Goal: Obtain resource: Download file/media

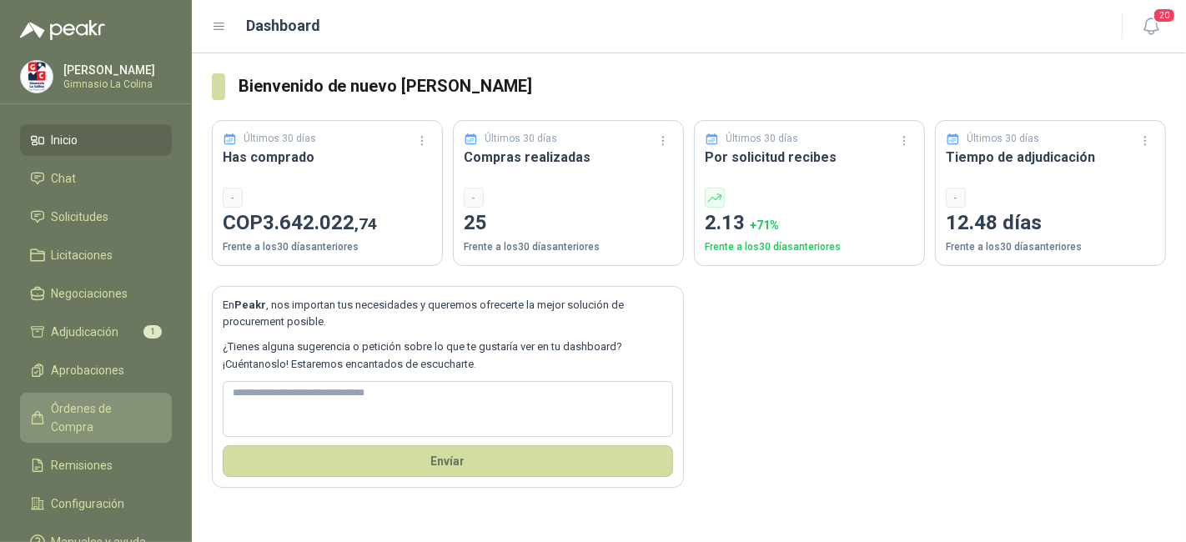
click at [114, 410] on span "Órdenes de Compra" at bounding box center [104, 418] width 104 height 37
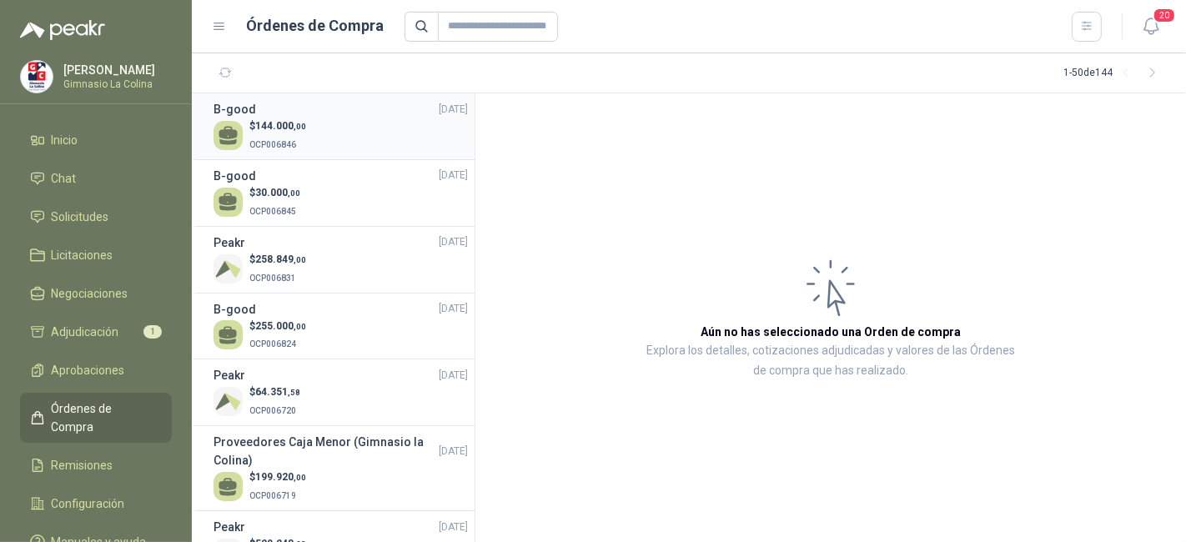
click at [376, 149] on div "$ 144.000 ,00 OCP006846" at bounding box center [341, 135] width 254 height 34
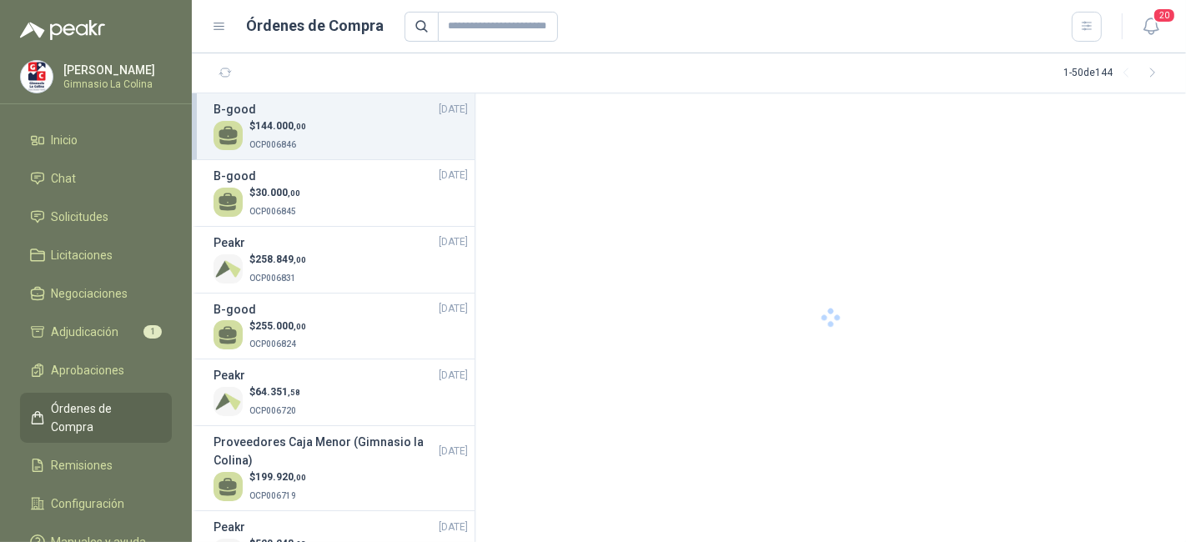
click at [376, 149] on div "$ 144.000 ,00 OCP006846" at bounding box center [341, 135] width 254 height 34
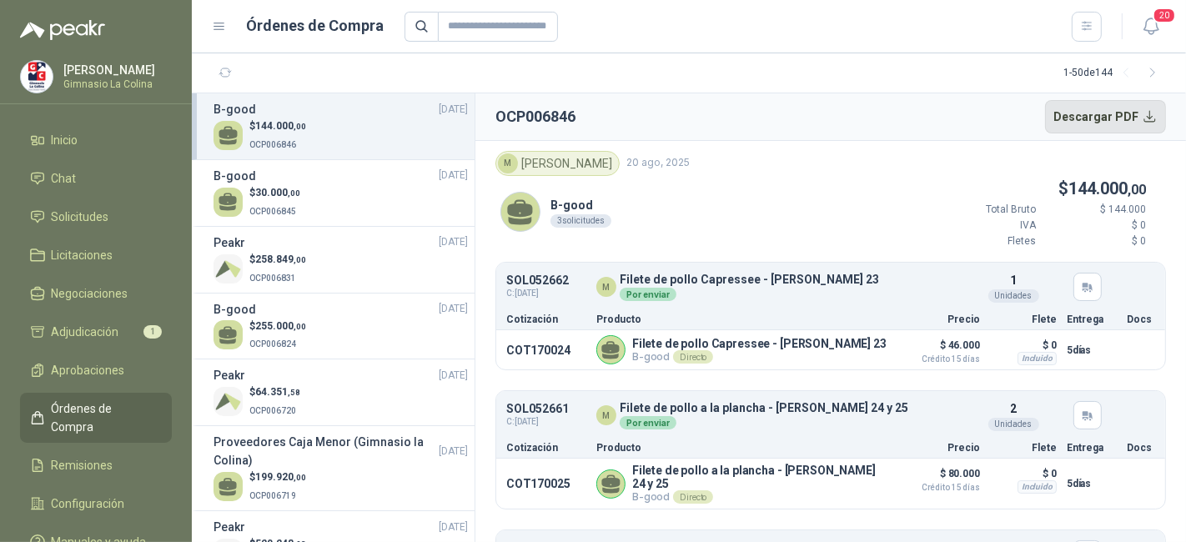
click at [1077, 124] on button "Descargar PDF" at bounding box center [1106, 116] width 122 height 33
click at [379, 182] on div "B-good [DATE]" at bounding box center [341, 176] width 254 height 18
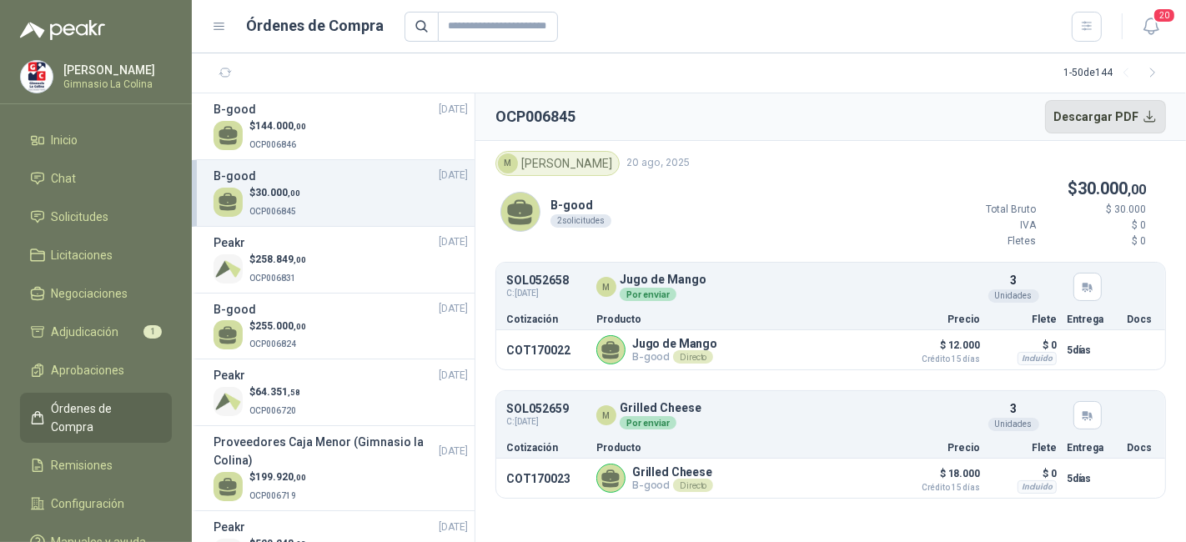
click at [1081, 118] on button "Descargar PDF" at bounding box center [1106, 116] width 122 height 33
click at [397, 137] on div "$ 144.000 ,00 OCP006846" at bounding box center [341, 135] width 254 height 34
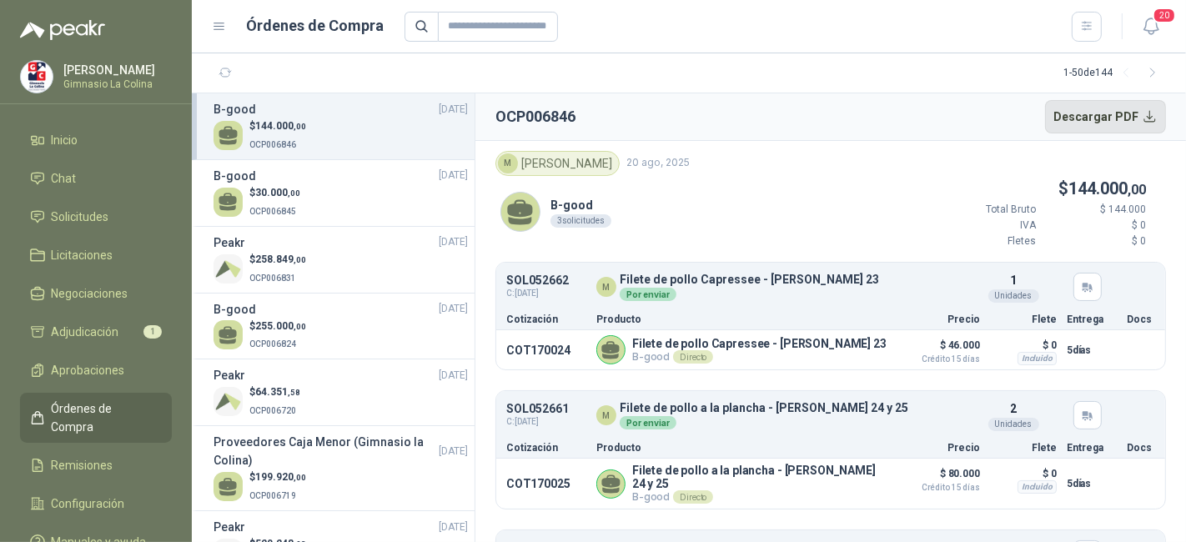
click at [1060, 116] on button "Descargar PDF" at bounding box center [1106, 116] width 122 height 33
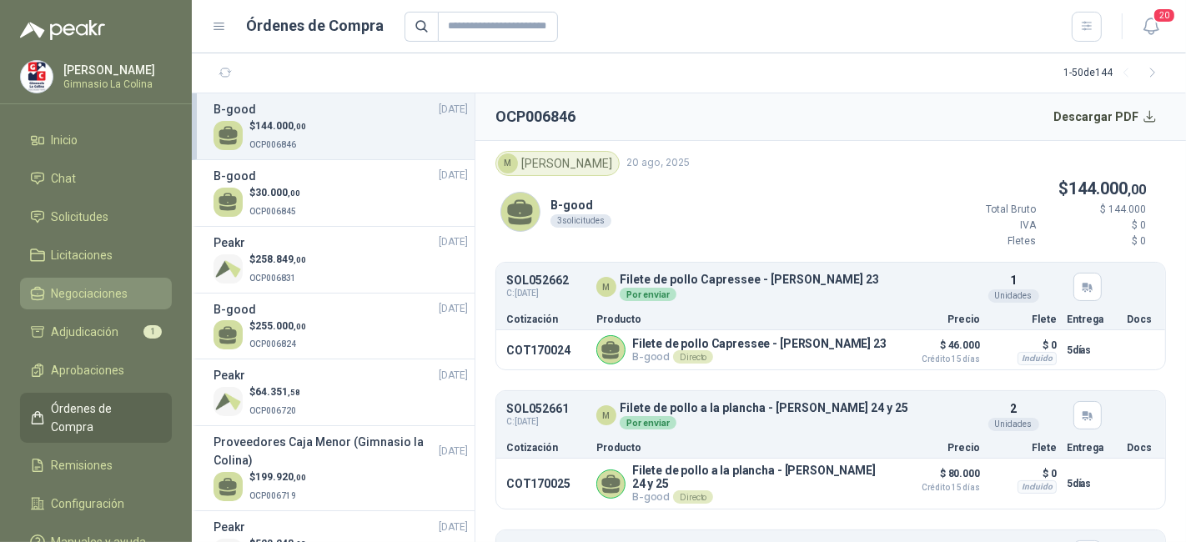
click at [135, 285] on li "Negociaciones" at bounding box center [96, 294] width 132 height 18
